Goal: Book appointment/travel/reservation

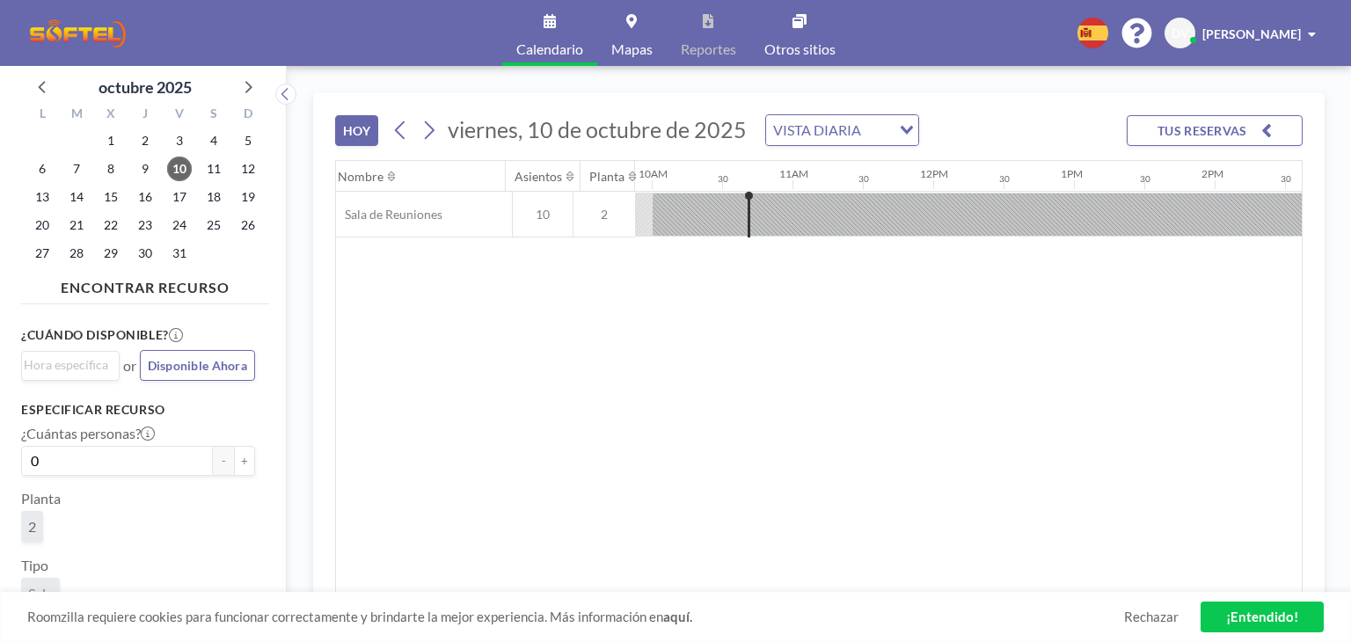
scroll to position [0, 1408]
click at [52, 197] on span "13" at bounding box center [42, 197] width 25 height 25
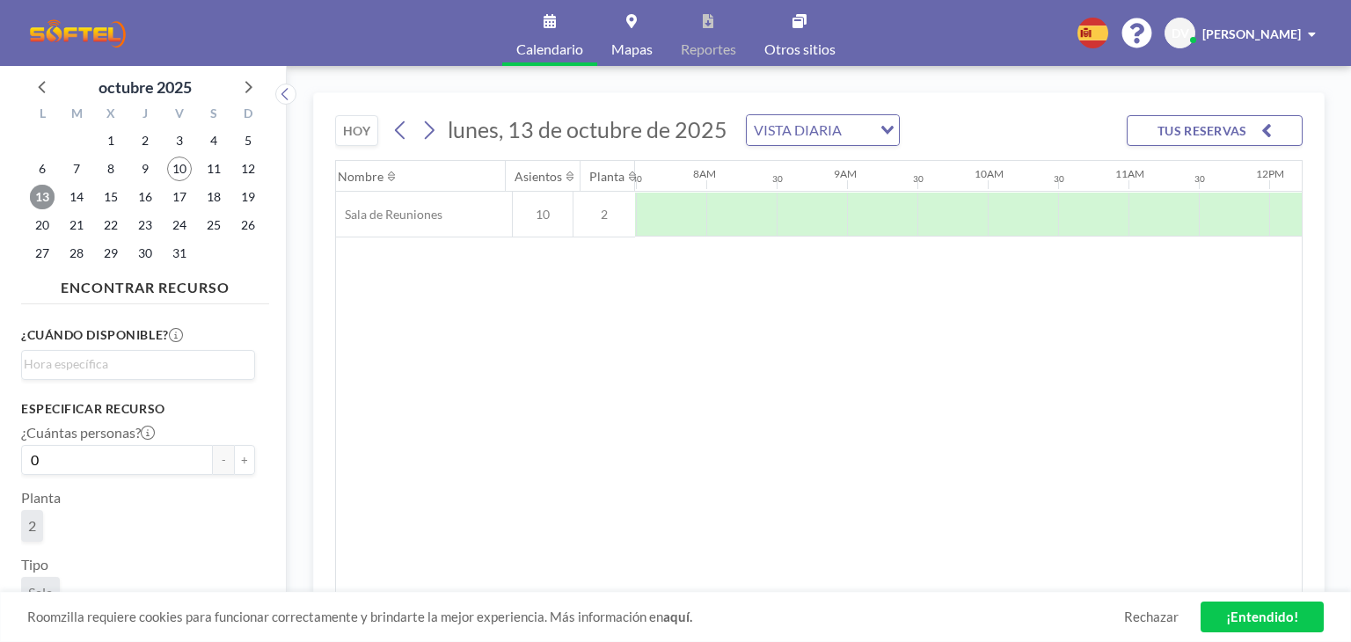
scroll to position [0, 1056]
click at [1151, 205] on div at bounding box center [1163, 215] width 70 height 44
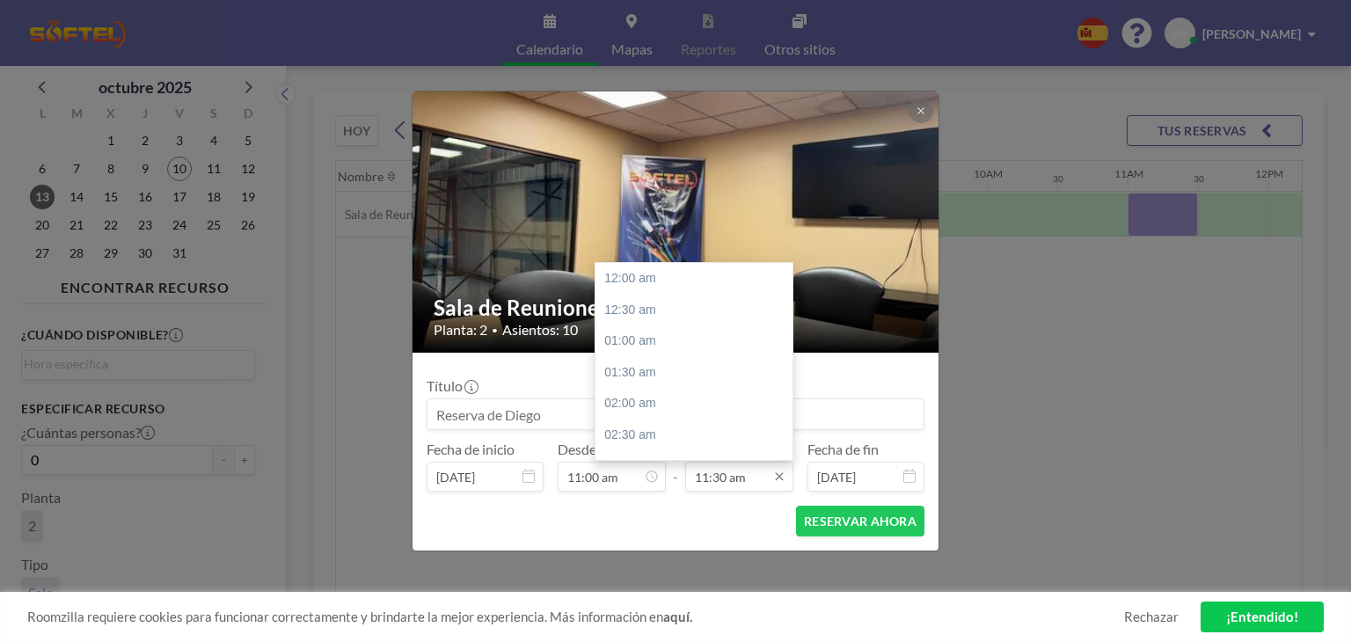
scroll to position [720, 0]
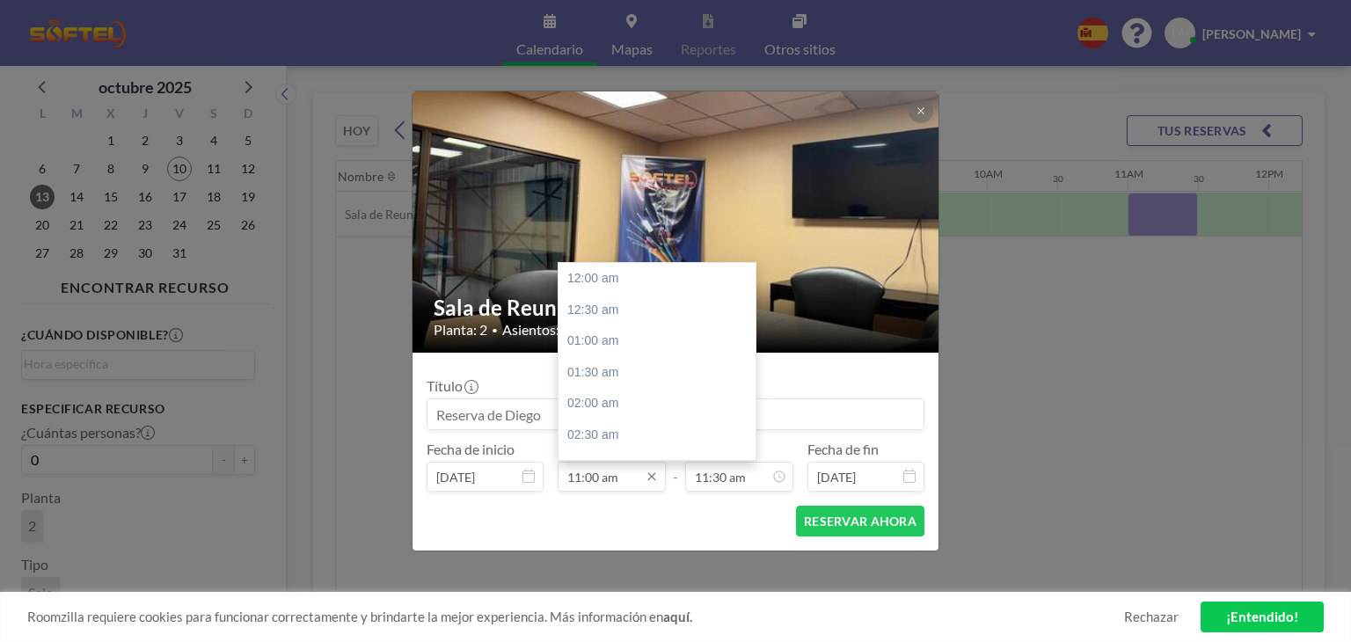
drag, startPoint x: 728, startPoint y: 472, endPoint x: 662, endPoint y: 475, distance: 66.1
click at [662, 475] on div "Fecha de inicio [DATE] Desde 11:00 am 12:00 am 12:30 am 01:00 am 01:30 am 02:00…" at bounding box center [676, 466] width 498 height 51
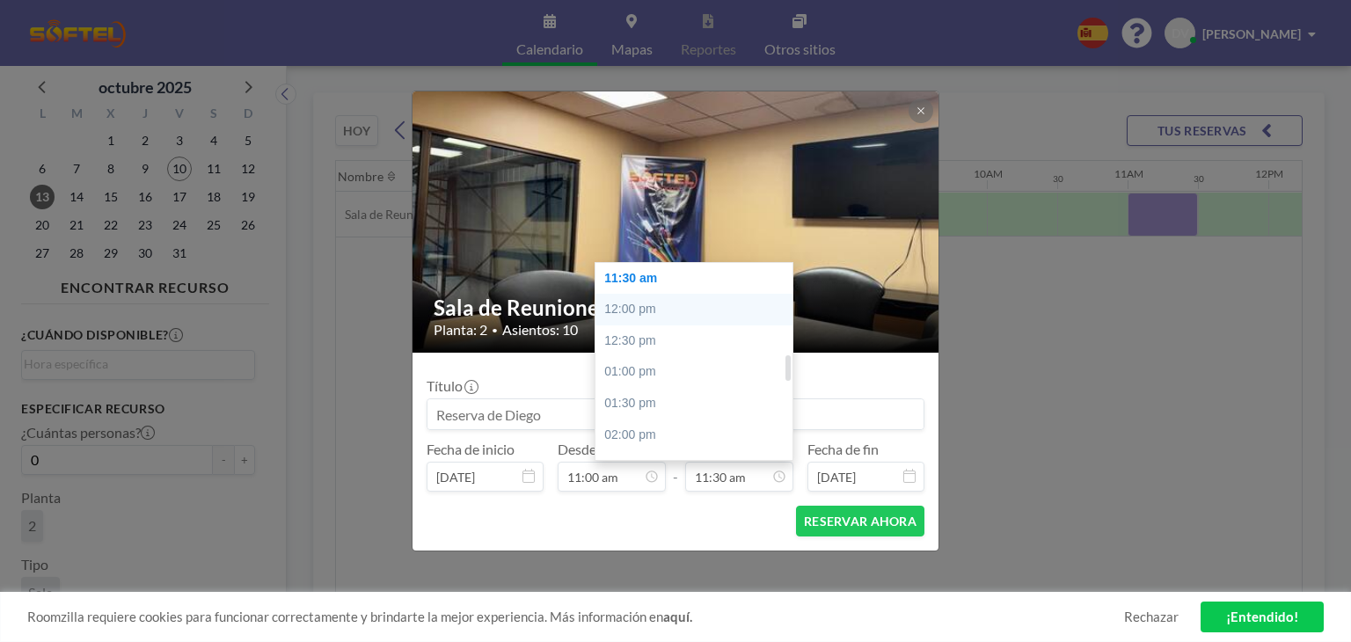
click at [644, 320] on div "12:00 pm" at bounding box center [699, 310] width 206 height 32
type input "12:00 pm"
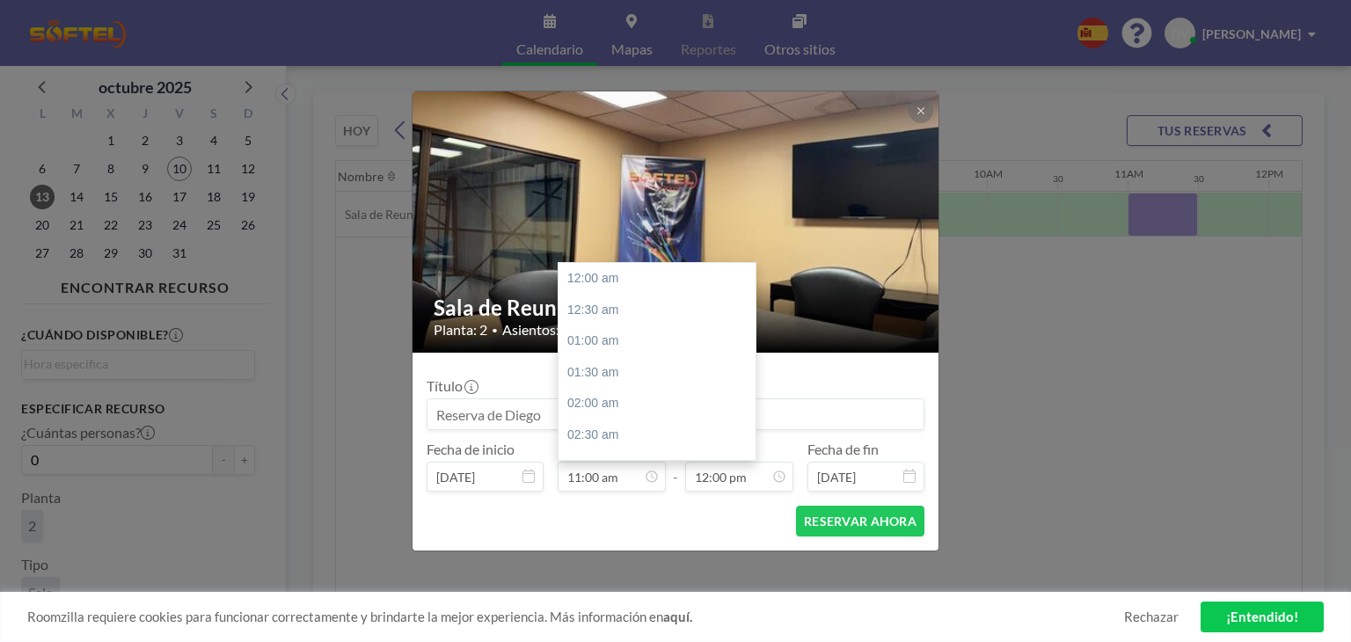
scroll to position [689, 0]
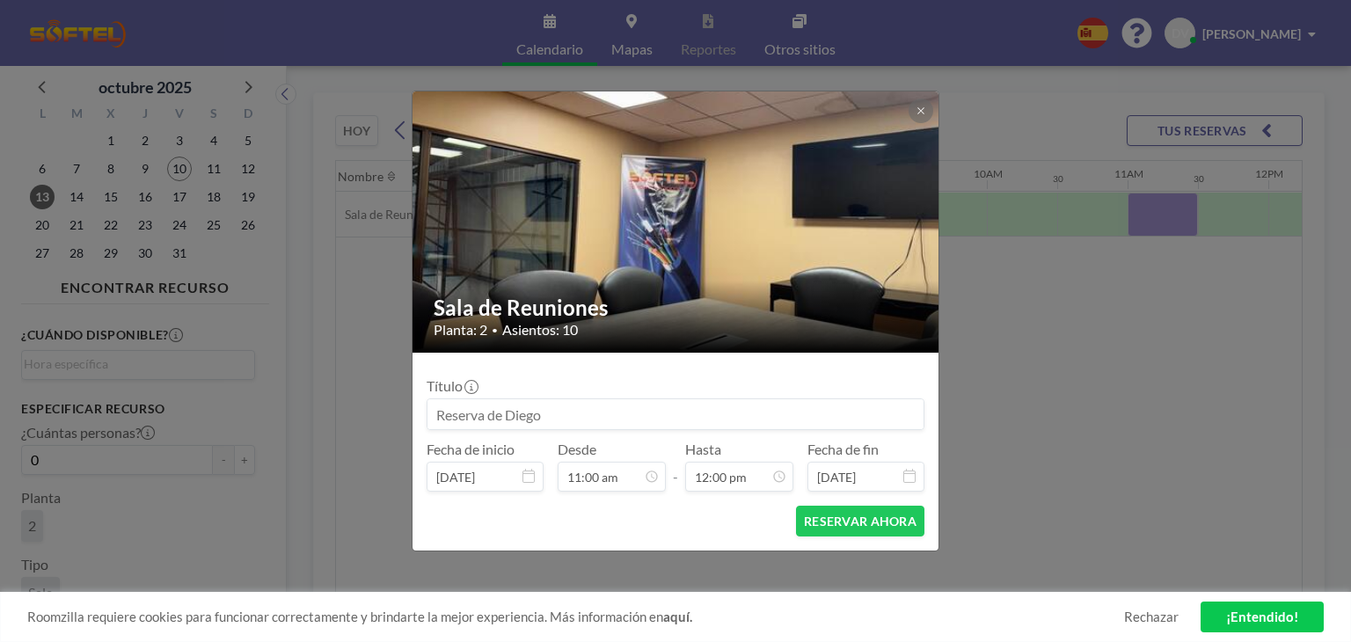
click at [531, 423] on input at bounding box center [676, 414] width 496 height 30
type input "Visita caja los andes"
click at [852, 518] on button "RESERVAR AHORA" at bounding box center [860, 521] width 128 height 31
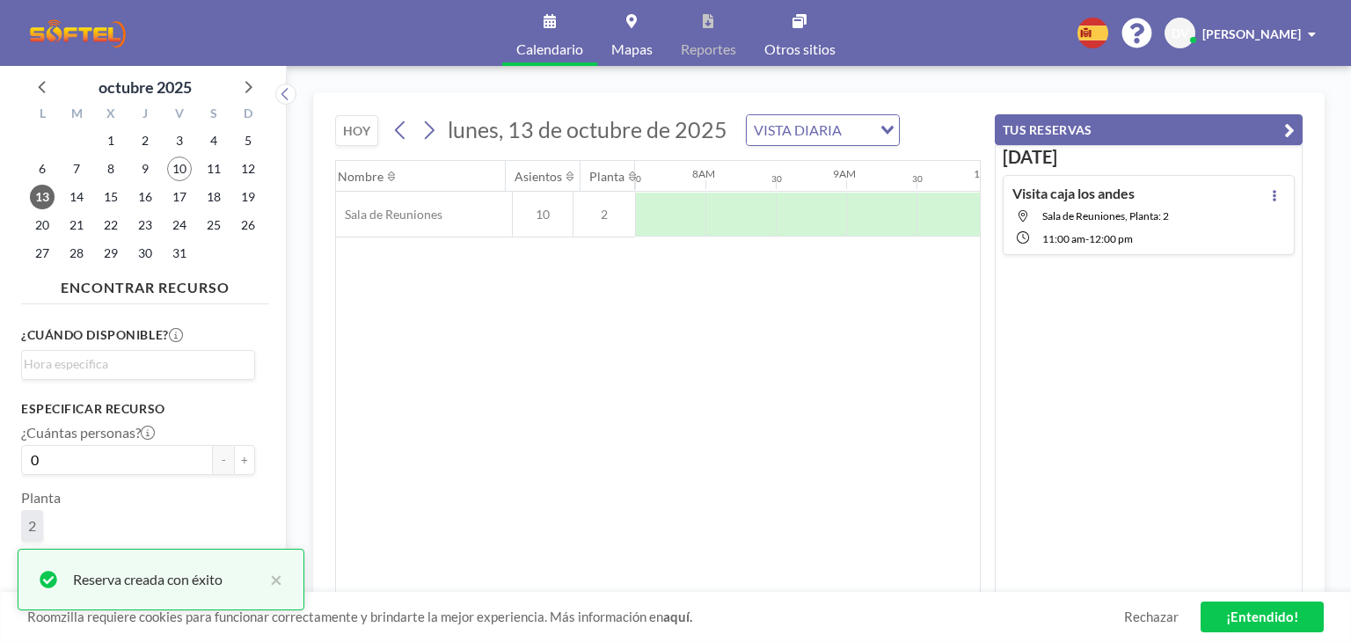
click at [1247, 612] on link "¡Entendido!" at bounding box center [1262, 617] width 123 height 31
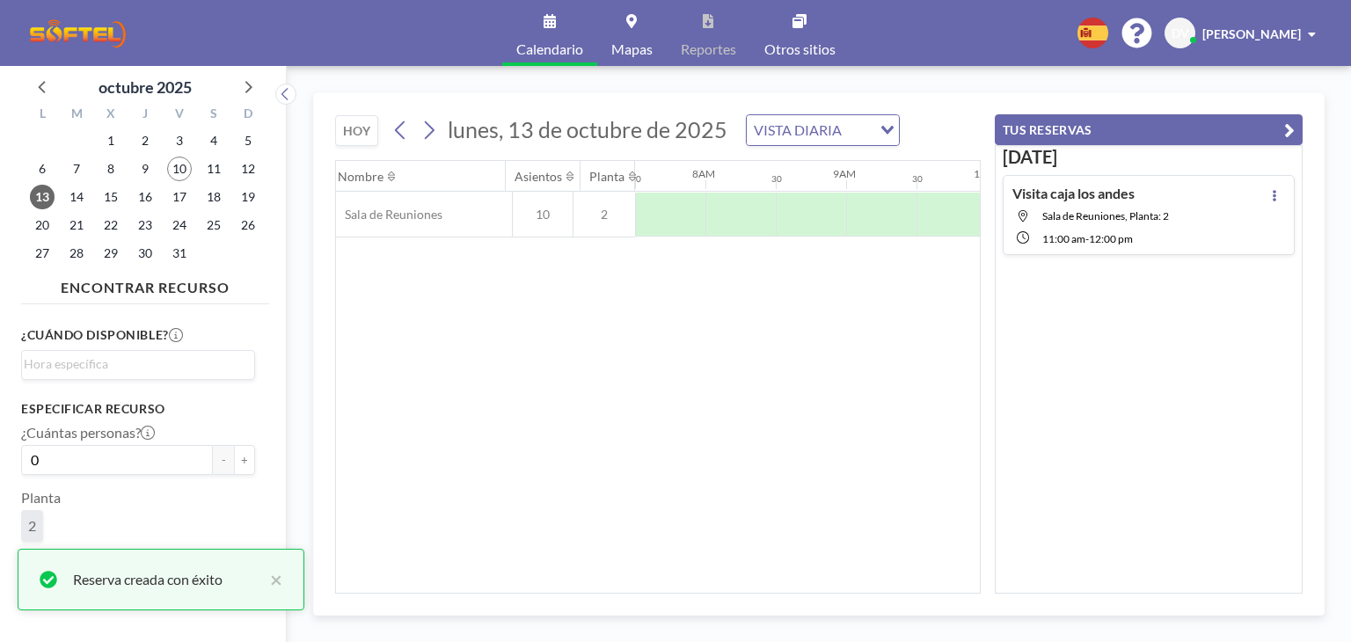
click at [1298, 121] on button "TUS RESERVAS" at bounding box center [1149, 129] width 308 height 31
